Goal: Check status: Check status

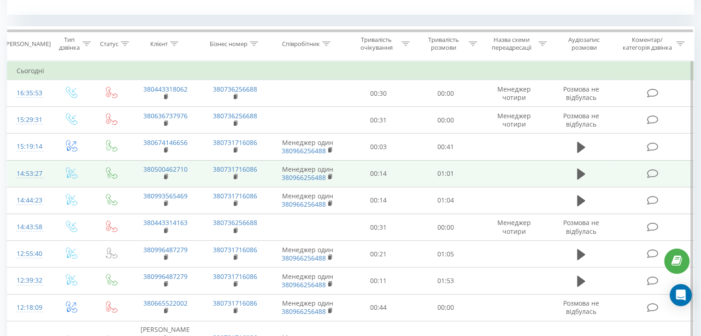
scroll to position [372, 0]
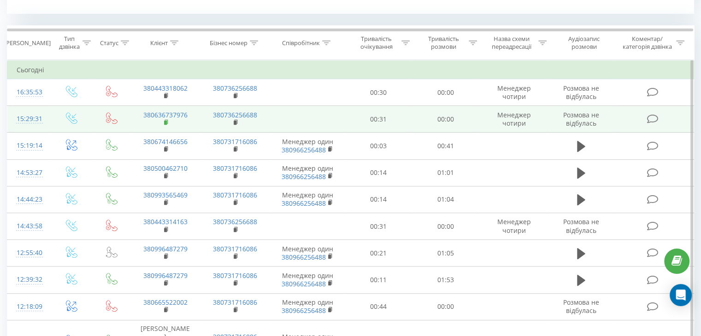
click at [166, 121] on rect at bounding box center [165, 123] width 3 height 4
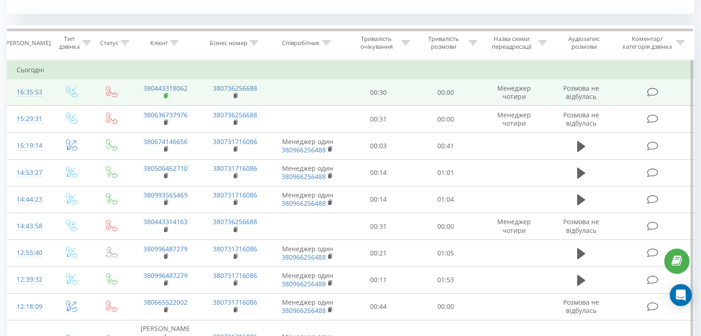
click at [165, 94] on rect at bounding box center [165, 96] width 3 height 4
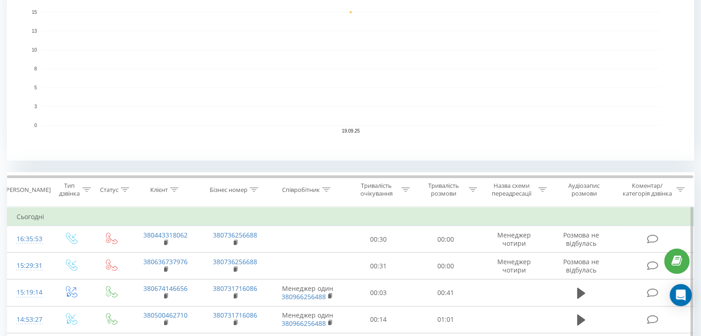
scroll to position [0, 0]
